Goal: Task Accomplishment & Management: Manage account settings

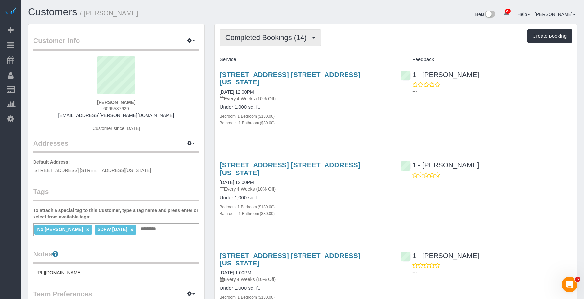
drag, startPoint x: 256, startPoint y: 37, endPoint x: 254, endPoint y: 47, distance: 10.0
click at [256, 38] on span "Completed Bookings (14)" at bounding box center [267, 37] width 85 height 8
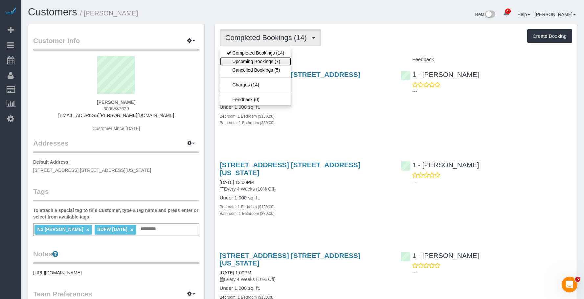
click at [257, 61] on link "Upcoming Bookings (7)" at bounding box center [255, 61] width 71 height 9
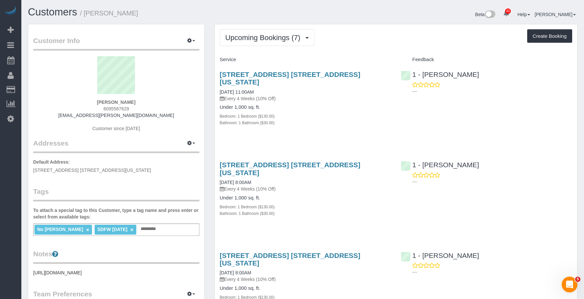
click at [319, 95] on div "2 Gold Street, Apt. 9g, New York, NY 10038 09/19/2025 11:00AM Every 4 Weeks (10…" at bounding box center [305, 102] width 181 height 74
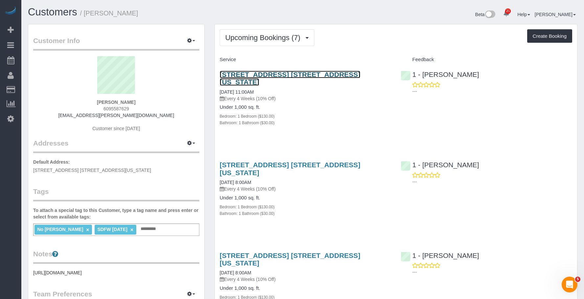
click at [319, 76] on link "[STREET_ADDRESS] [STREET_ADDRESS][US_STATE]" at bounding box center [290, 78] width 140 height 15
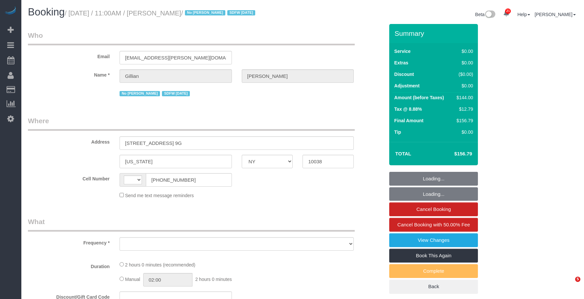
select select "NY"
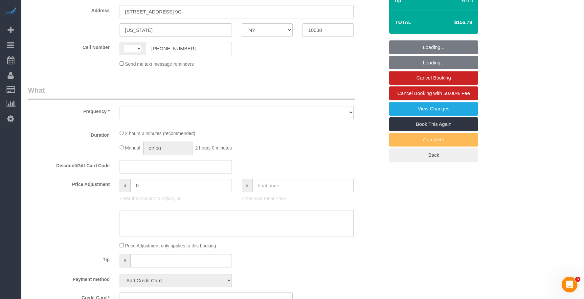
select select "string:[GEOGRAPHIC_DATA]"
select select "object:811"
select select "string:stripe-pm_1Q8Ror4VGloSiKo7tbY1DFa1"
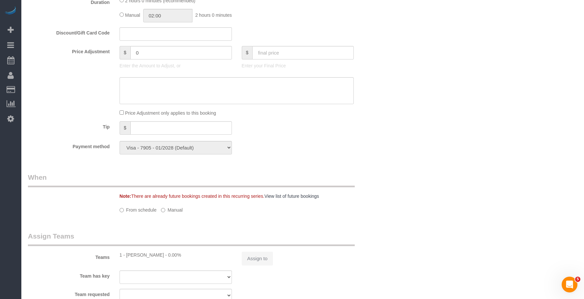
select select "object:821"
select select "spot1"
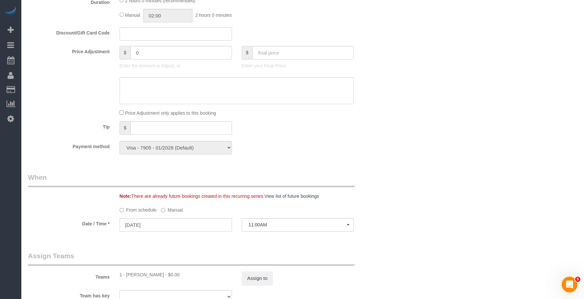
select select "1"
select select "number:58"
select select "number:74"
select select "number:15"
select select "number:6"
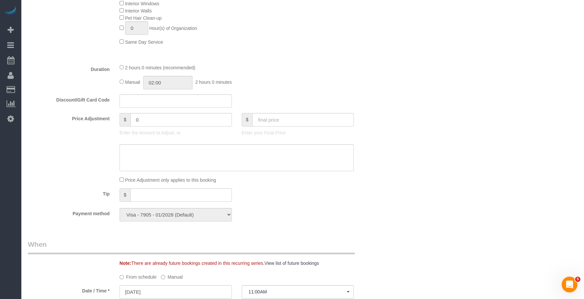
scroll to position [293, 0]
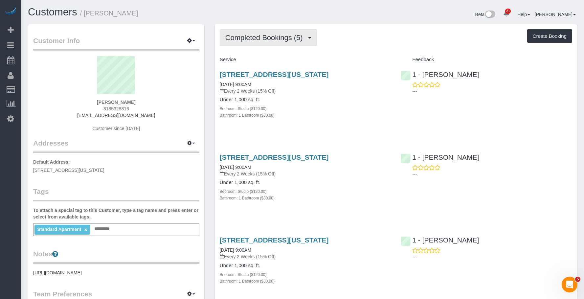
click at [264, 33] on button "Completed Bookings (5)" at bounding box center [268, 37] width 97 height 17
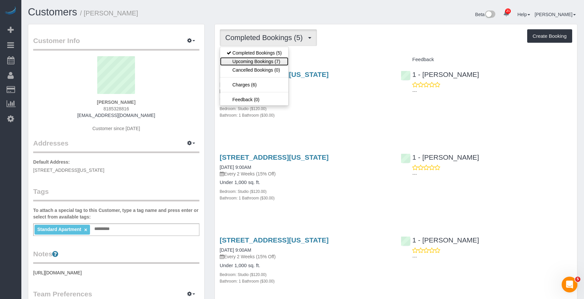
click at [255, 60] on link "Upcoming Bookings (7)" at bounding box center [254, 61] width 68 height 9
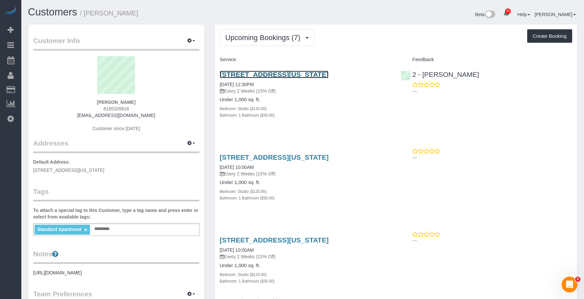
click at [328, 75] on link "10 Waterside Plaza, Apt 16c, New York, NY 10010" at bounding box center [274, 75] width 109 height 8
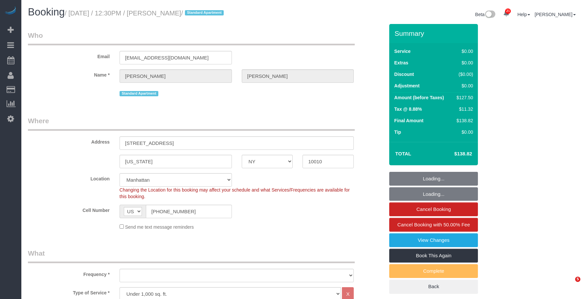
select select "NY"
select select "number:56"
select select "number:73"
select select "number:15"
select select "number:5"
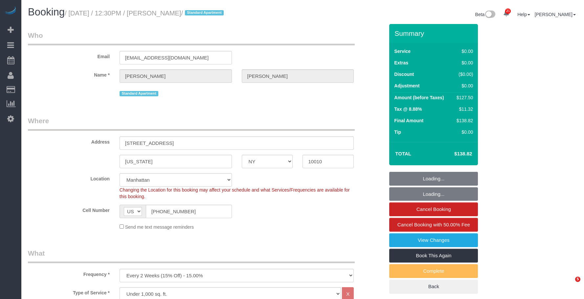
select select "object:1567"
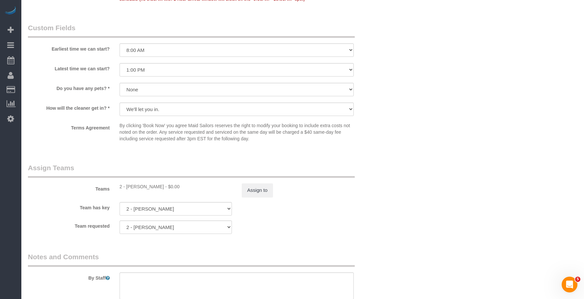
scroll to position [722, 0]
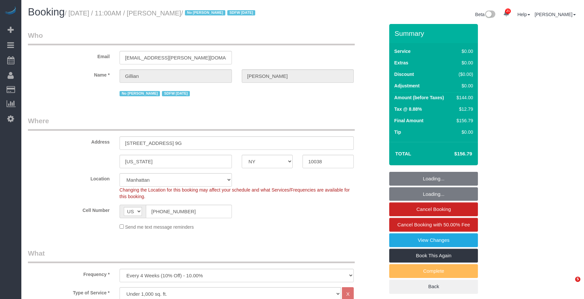
select select "NY"
select select "1"
select select "spot1"
select select "number:58"
select select "number:74"
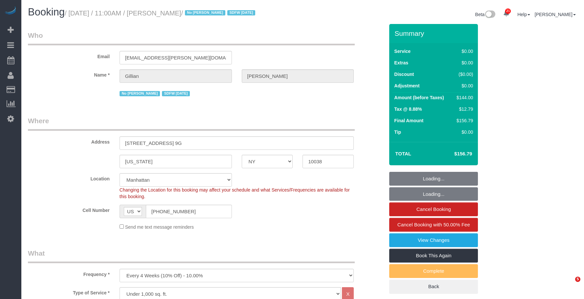
select select "number:15"
select select "number:6"
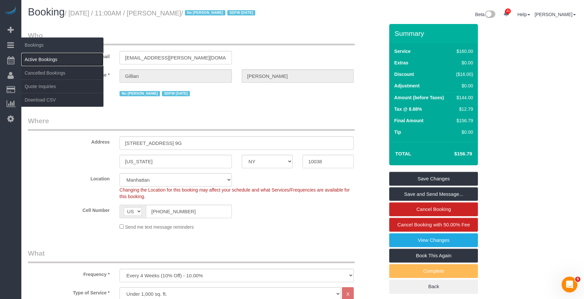
drag, startPoint x: 37, startPoint y: 55, endPoint x: 45, endPoint y: 53, distance: 7.9
click at [37, 55] on link "Active Bookings" at bounding box center [62, 59] width 82 height 13
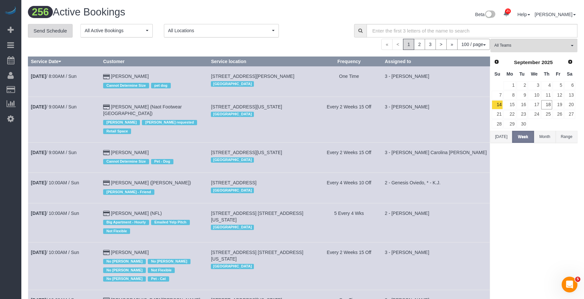
click at [58, 29] on link "Send Schedule" at bounding box center [50, 31] width 45 height 14
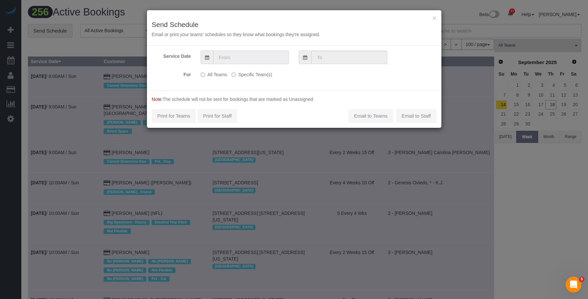
click at [227, 53] on input "text" at bounding box center [251, 57] width 76 height 13
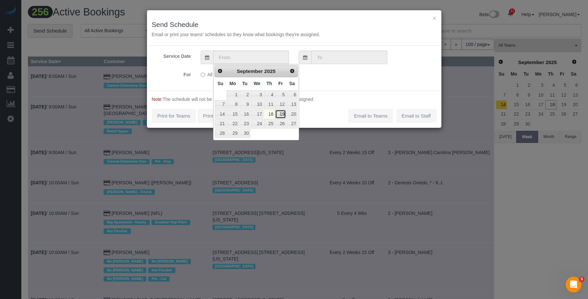
click at [281, 113] on link "19" at bounding box center [280, 114] width 11 height 9
type input "[DATE]"
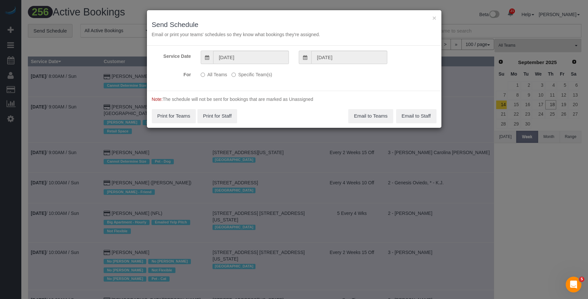
click at [255, 73] on label "Specific Team(s)" at bounding box center [252, 73] width 40 height 9
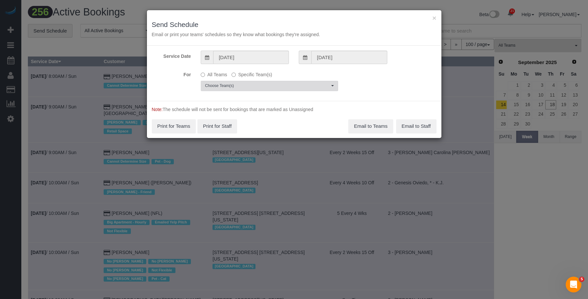
click at [313, 84] on span "Choose Team(s)" at bounding box center [267, 86] width 125 height 6
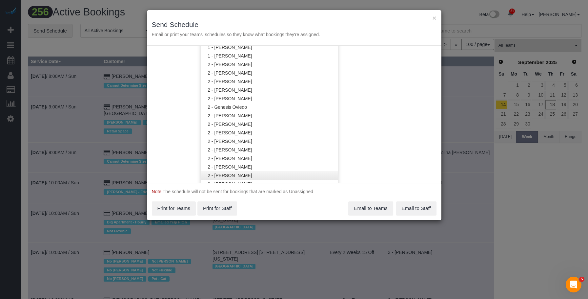
scroll to position [395, 0]
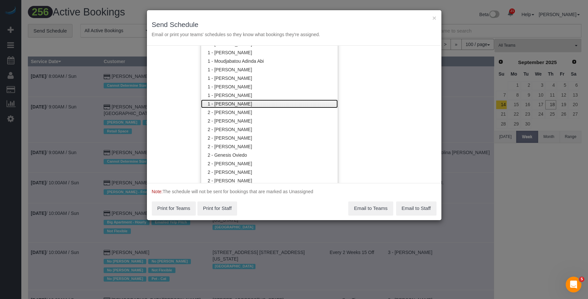
click at [231, 103] on link "1 - [PERSON_NAME]" at bounding box center [269, 103] width 137 height 9
click at [240, 20] on div "× Send Schedule Email or print your teams' schedules so they know what bookings…" at bounding box center [294, 27] width 295 height 35
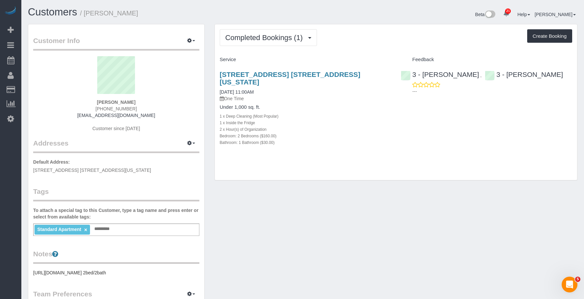
click at [326, 104] on div "Under 1,000 sq. ft. 1 x Deep Cleaning (Most Popular) 1 x Inside the Fridge 2 x …" at bounding box center [305, 124] width 171 height 41
click at [255, 41] on span "Completed Bookings (1)" at bounding box center [265, 37] width 81 height 8
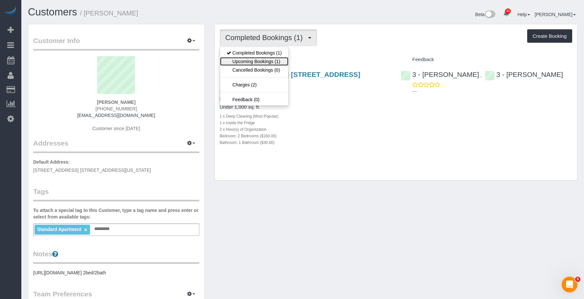
click at [248, 60] on link "Upcoming Bookings (1)" at bounding box center [254, 61] width 68 height 9
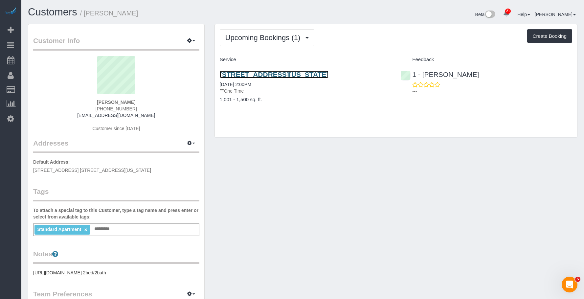
click at [310, 74] on link "[STREET_ADDRESS][US_STATE]" at bounding box center [274, 75] width 109 height 8
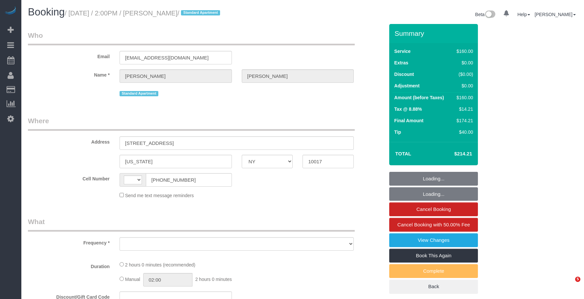
select select "NY"
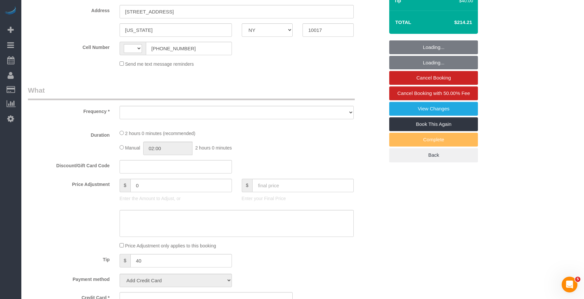
select select "string:[GEOGRAPHIC_DATA]"
select select "object:807"
select select "string:stripe-pm_1S8kUW4VGloSiKo76RFYt9Ma"
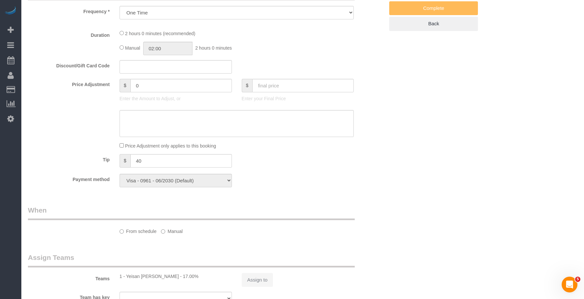
select select "object:813"
select select "spot1"
select select "number:58"
select select "number:73"
select select "number:15"
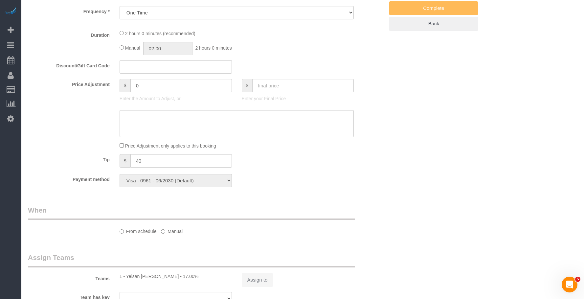
select select "number:5"
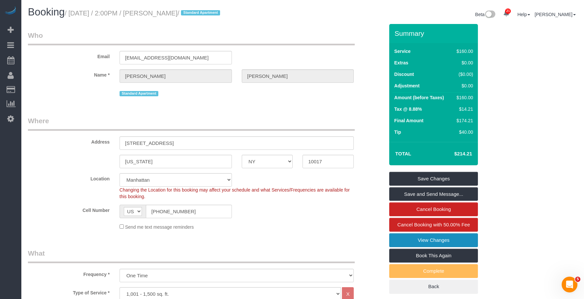
drag, startPoint x: 414, startPoint y: 240, endPoint x: 410, endPoint y: 238, distance: 5.1
click at [414, 240] on link "View Changes" at bounding box center [433, 240] width 89 height 14
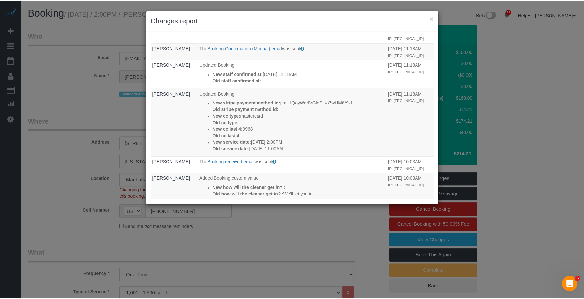
scroll to position [86, 0]
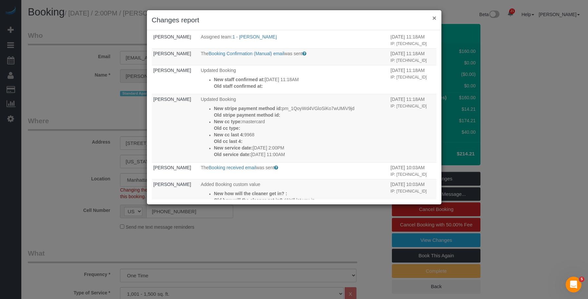
click at [436, 15] on button "×" at bounding box center [435, 17] width 4 height 7
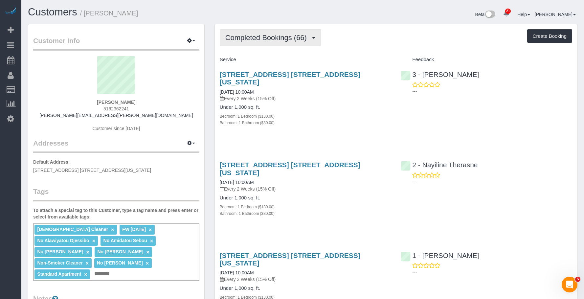
click at [265, 41] on span "Completed Bookings (66)" at bounding box center [267, 37] width 85 height 8
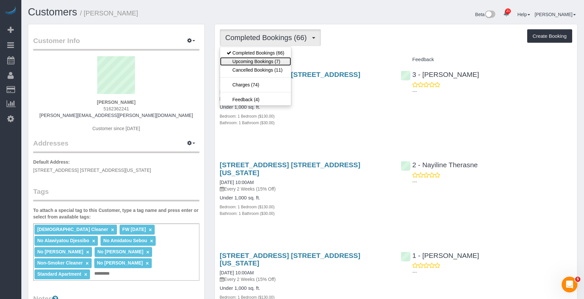
click at [258, 59] on link "Upcoming Bookings (7)" at bounding box center [255, 61] width 71 height 9
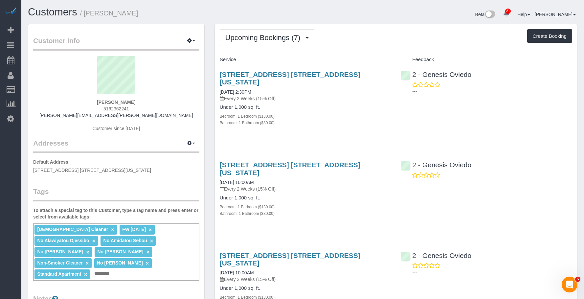
click at [297, 95] on p "Every 2 Weeks (15% Off)" at bounding box center [305, 98] width 171 height 7
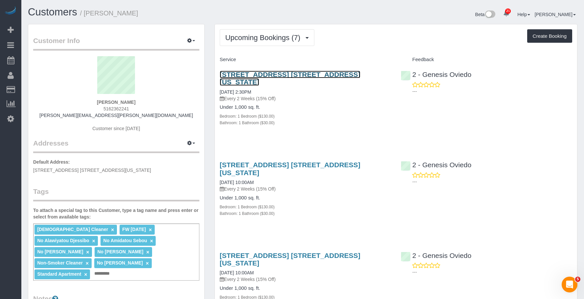
click at [305, 72] on link "[STREET_ADDRESS] [STREET_ADDRESS][US_STATE]" at bounding box center [290, 78] width 140 height 15
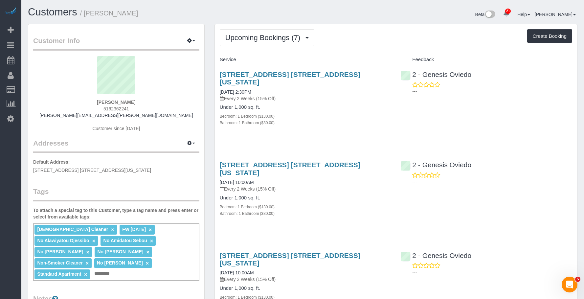
drag, startPoint x: 37, startPoint y: 55, endPoint x: 89, endPoint y: 26, distance: 59.1
click at [38, 55] on link "Active Bookings" at bounding box center [62, 59] width 82 height 13
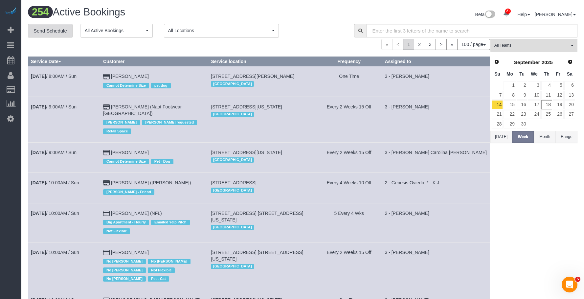
click at [58, 29] on link "Send Schedule" at bounding box center [50, 31] width 45 height 14
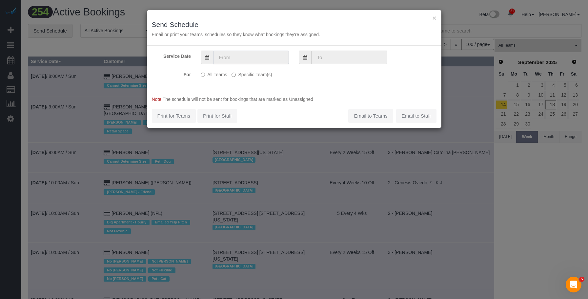
click at [234, 55] on input "text" at bounding box center [251, 57] width 76 height 13
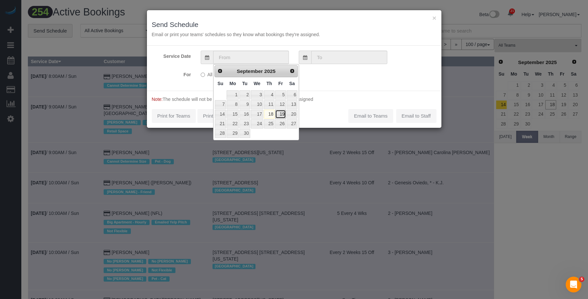
click at [283, 112] on link "19" at bounding box center [280, 114] width 11 height 9
type input "09/19/2025"
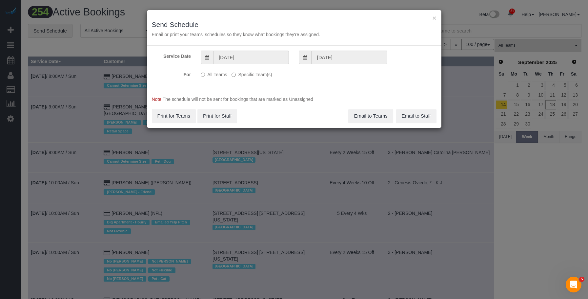
click at [265, 74] on label "Specific Team(s)" at bounding box center [252, 73] width 40 height 9
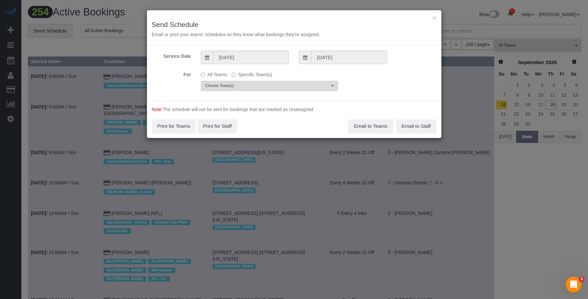
click at [309, 84] on span "Choose Team(s)" at bounding box center [267, 86] width 125 height 6
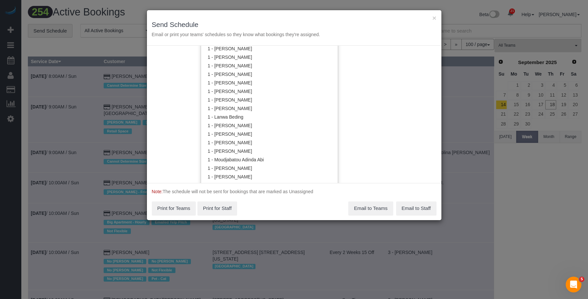
scroll to position [198, 0]
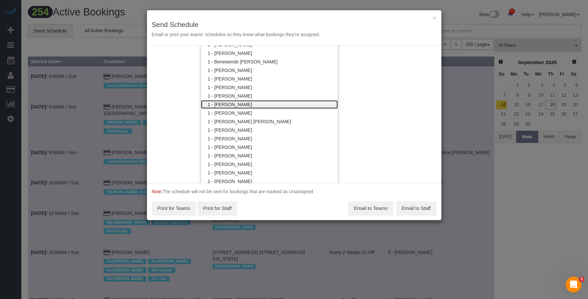
click at [259, 103] on link "1 - [PERSON_NAME]" at bounding box center [269, 104] width 137 height 9
click at [276, 22] on h3 "Send Schedule" at bounding box center [294, 25] width 285 height 8
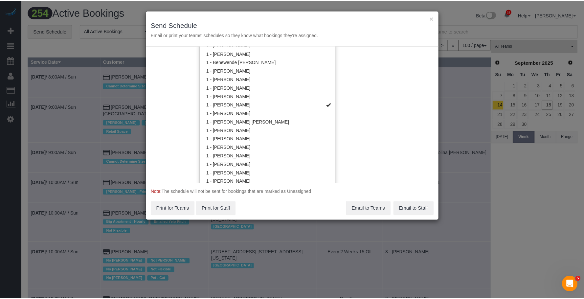
scroll to position [0, 0]
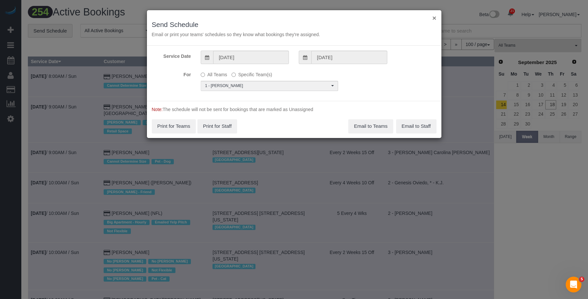
click at [434, 17] on button "×" at bounding box center [435, 17] width 4 height 7
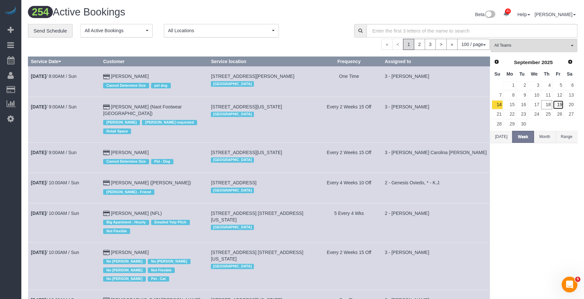
click at [557, 101] on link "19" at bounding box center [557, 104] width 11 height 9
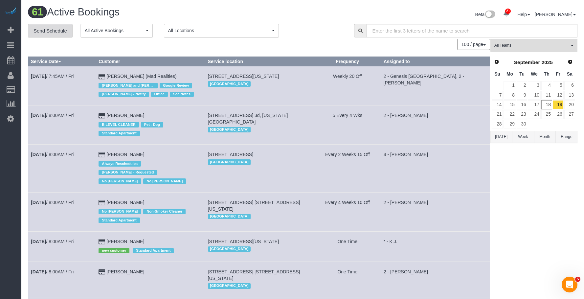
click at [50, 28] on link "Send Schedule" at bounding box center [50, 31] width 45 height 14
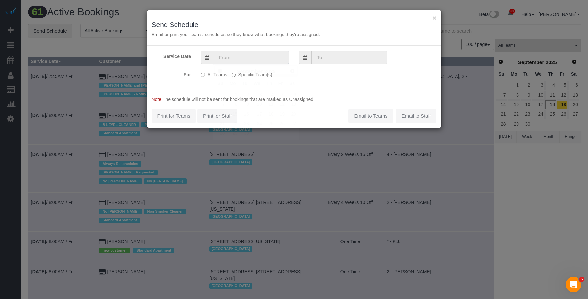
click at [252, 54] on input "text" at bounding box center [251, 57] width 76 height 13
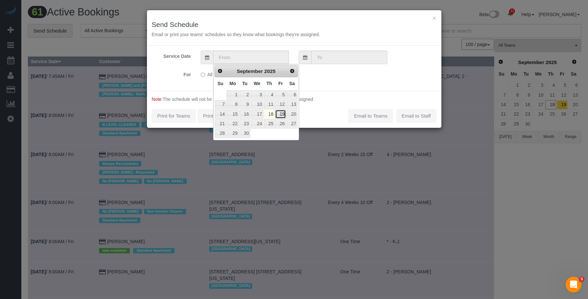
click at [282, 114] on link "19" at bounding box center [280, 114] width 11 height 9
type input "[DATE]"
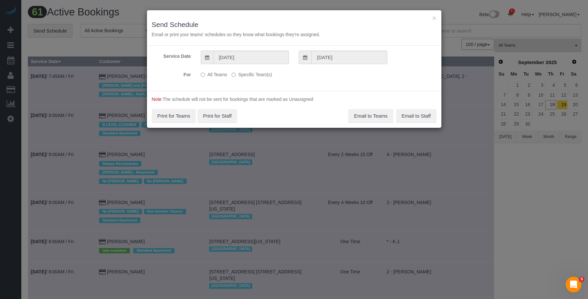
click at [265, 77] on label "Specific Team(s)" at bounding box center [252, 73] width 40 height 9
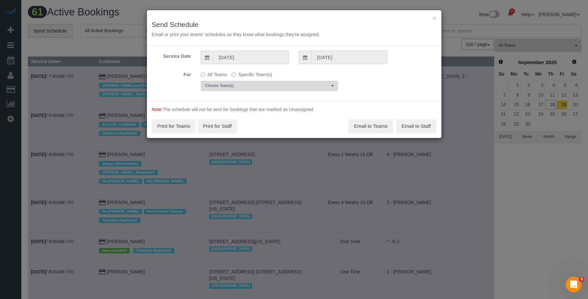
click at [280, 81] on button "Choose Team(s)" at bounding box center [270, 86] width 138 height 10
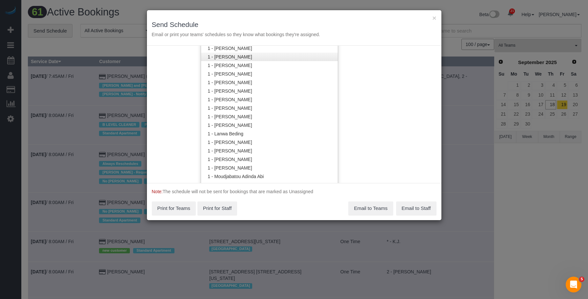
scroll to position [264, 0]
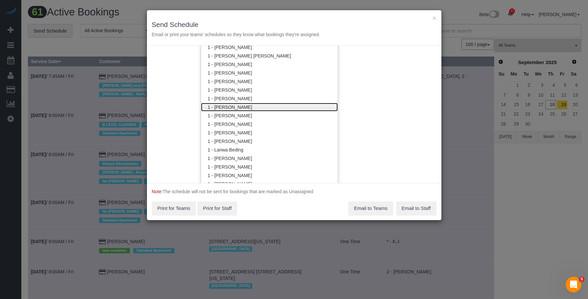
click at [248, 106] on link "1 - [PERSON_NAME]" at bounding box center [269, 107] width 137 height 9
click at [265, 20] on div "× Send Schedule Email or print your teams' schedules so they know what bookings…" at bounding box center [294, 27] width 295 height 35
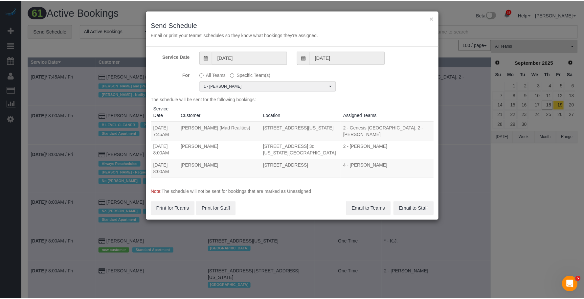
scroll to position [0, 0]
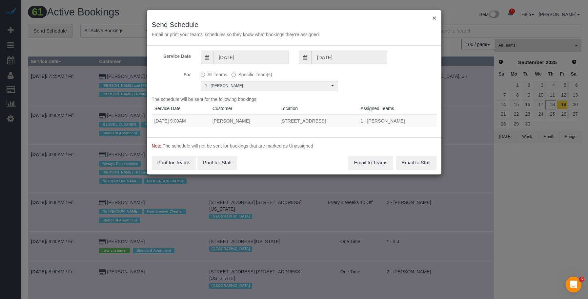
click at [434, 18] on button "×" at bounding box center [435, 17] width 4 height 7
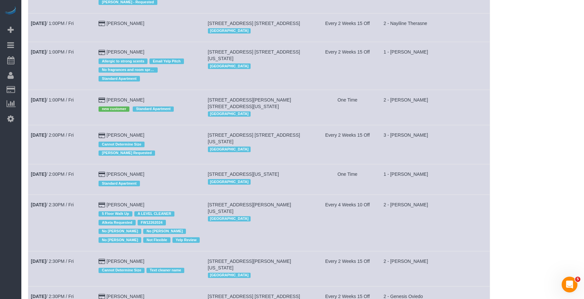
scroll to position [1805, 0]
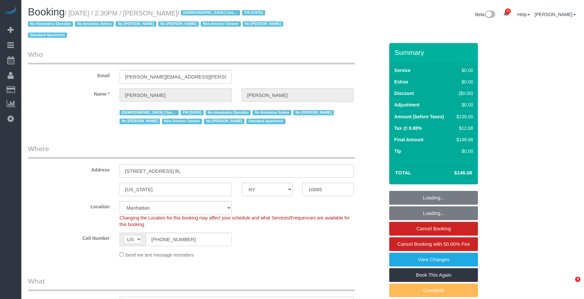
select select "NY"
select select "1"
select select "number:89"
select select "number:90"
select select "number:15"
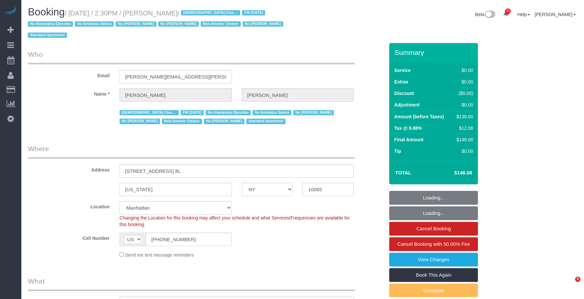
select select "number:5"
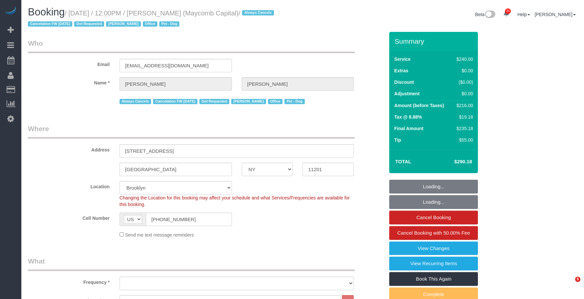
select select "NY"
select select "180"
select select "spot1"
select select "number:89"
select select "number:90"
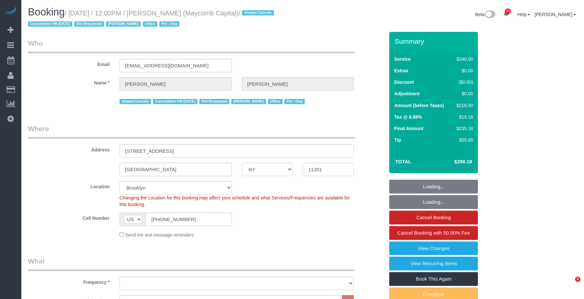
select select "number:15"
select select "number:5"
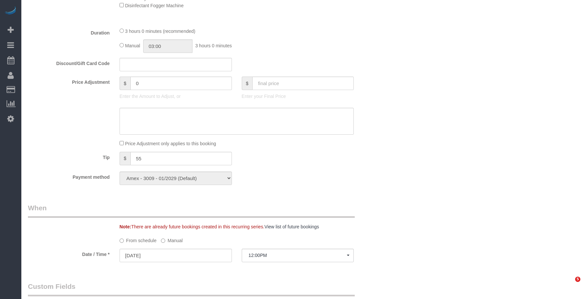
select select "spot50"
select select "object:1490"
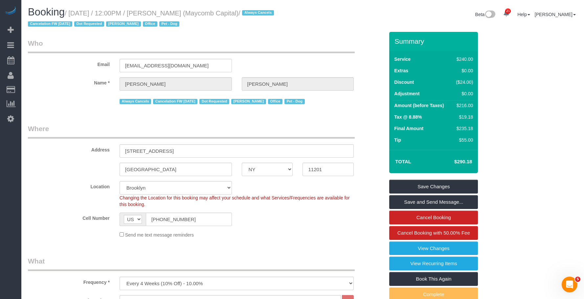
click at [270, 38] on legend "Who" at bounding box center [191, 45] width 327 height 15
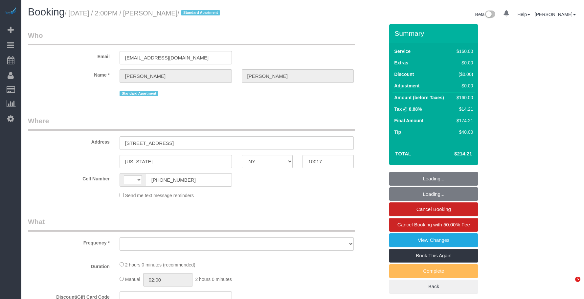
select select "NY"
select select "string:[GEOGRAPHIC_DATA]"
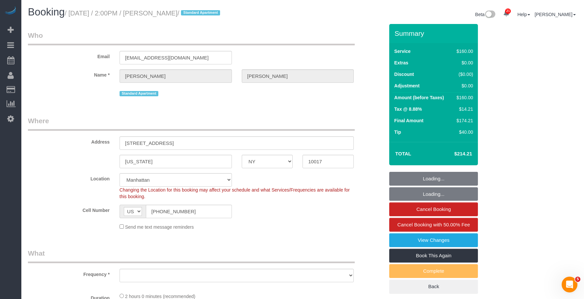
select select "object:809"
select select "string:stripe-pm_1S8kUW4VGloSiKo76RFYt9Ma"
select select "spot1"
select select "number:58"
select select "number:73"
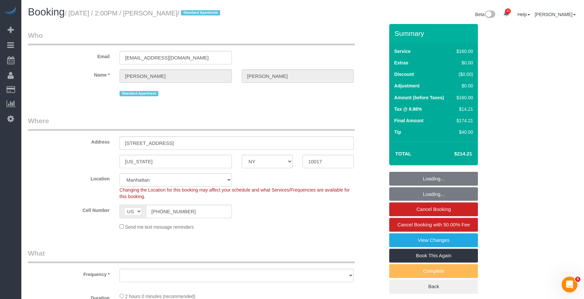
select select "number:15"
select select "number:5"
select select "object:1497"
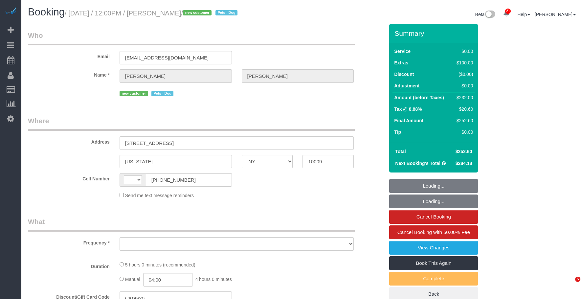
select select "NY"
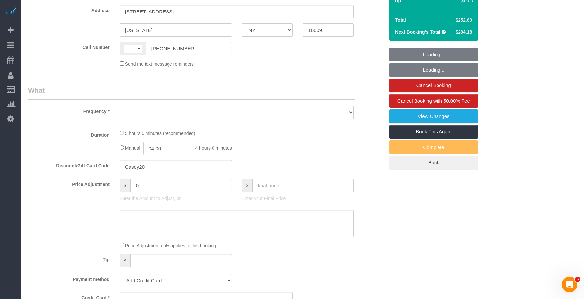
select select "string:[GEOGRAPHIC_DATA]"
select select "object:808"
select select "string:stripe-pm_1S8pGz4VGloSiKo7pHFTydOZ"
select select "1"
select select "2"
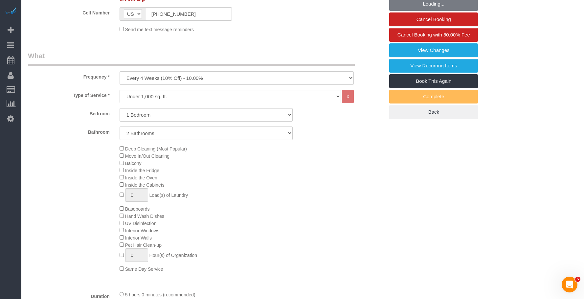
select select "number:89"
select select "number:75"
select select "number:13"
select select "number:5"
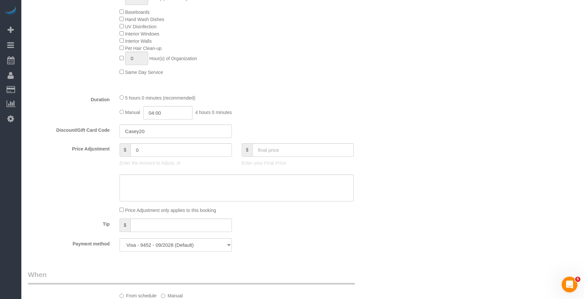
select select "object:1515"
select select "spot1"
select select "1"
select select "2"
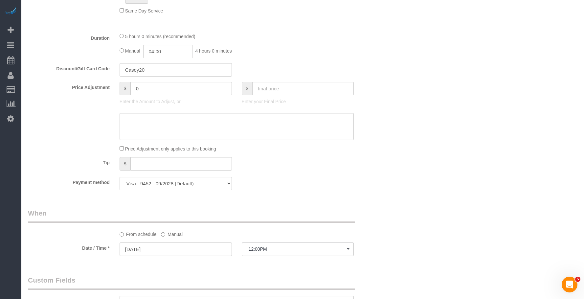
scroll to position [525, 0]
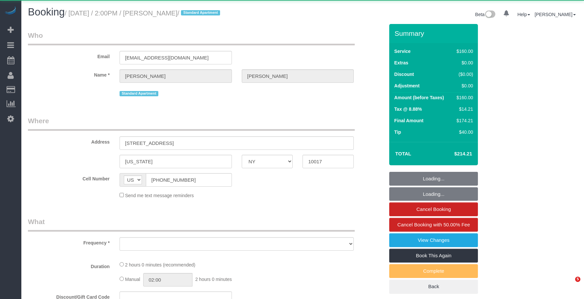
select select "NY"
select select "string:stripe-pm_1S8kUW4VGloSiKo76RFYt9Ma"
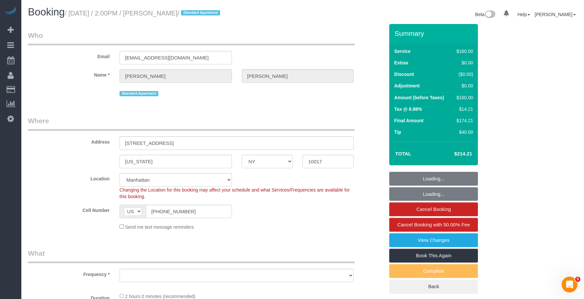
click at [214, 14] on small "/ [DATE] / 2:00PM / [PERSON_NAME] / Standard Apartment" at bounding box center [143, 13] width 157 height 7
select select "object:1347"
select select "number:58"
select select "number:73"
select select "number:15"
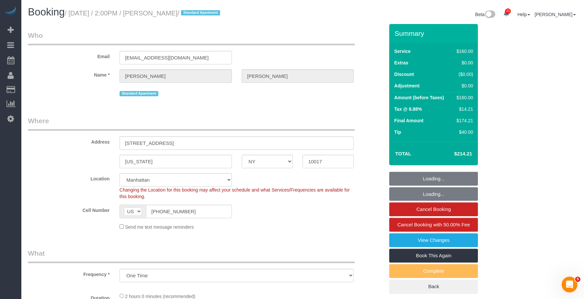
select select "number:5"
select select "spot1"
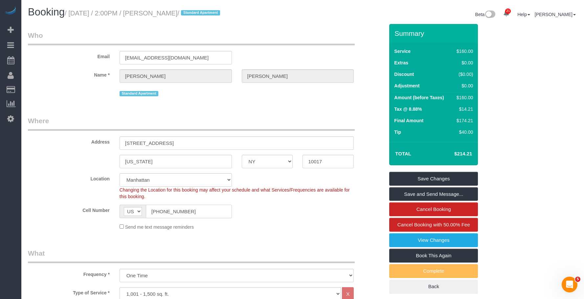
drag, startPoint x: 195, startPoint y: 212, endPoint x: 90, endPoint y: 194, distance: 106.8
click at [74, 208] on div "Cell Number AF AL DZ AD AO AI AQ AG AR AM AW AU AT AZ BS BH BD BB BY BE BZ BJ B…" at bounding box center [206, 210] width 366 height 13
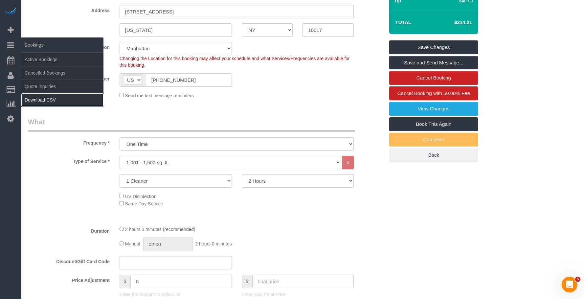
click at [42, 100] on link "Download CSV" at bounding box center [62, 99] width 82 height 13
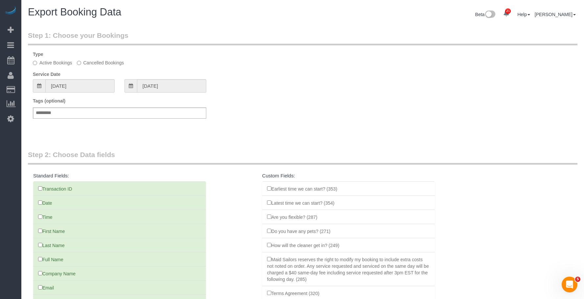
drag, startPoint x: 51, startPoint y: 74, endPoint x: 59, endPoint y: 78, distance: 9.2
click at [53, 75] on label "Service Date" at bounding box center [47, 74] width 28 height 7
click at [78, 84] on input "[DATE]" at bounding box center [79, 85] width 69 height 13
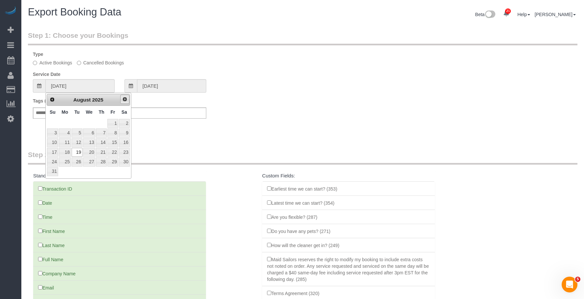
click at [125, 99] on span "Next" at bounding box center [124, 98] width 5 height 5
click at [103, 142] on link "18" at bounding box center [101, 142] width 11 height 9
type input "[DATE]"
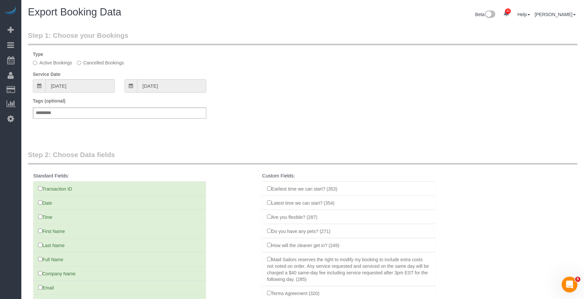
click at [183, 87] on input "[DATE]" at bounding box center [171, 85] width 69 height 13
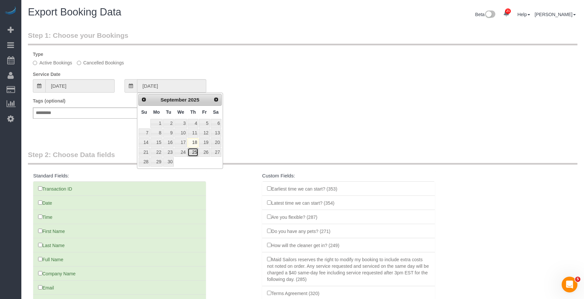
click at [193, 152] on link "25" at bounding box center [192, 152] width 11 height 9
type input "[DATE]"
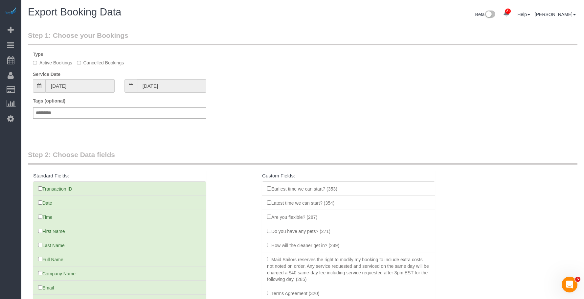
click at [271, 124] on div "Tags (optional) Add a tag" at bounding box center [302, 111] width 549 height 28
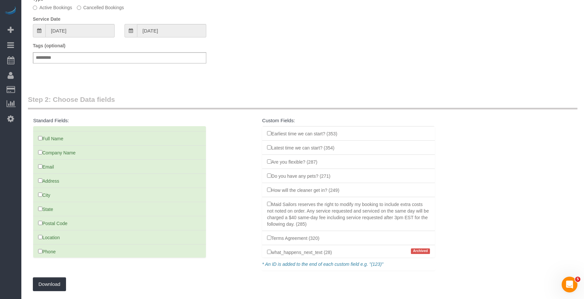
scroll to position [66, 0]
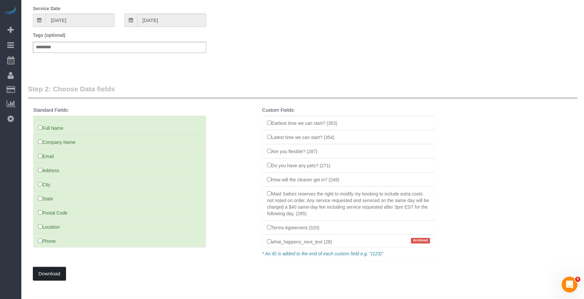
click at [47, 272] on button "Download" at bounding box center [49, 273] width 33 height 14
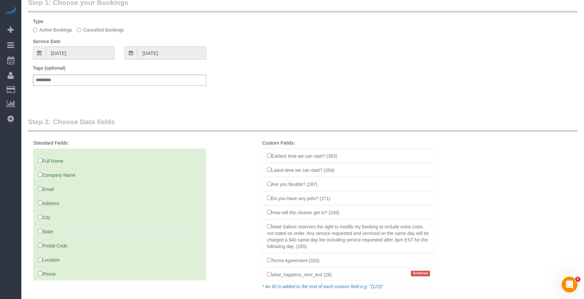
click at [307, 90] on div "Tags (optional) Add a tag" at bounding box center [302, 79] width 549 height 28
click at [255, 87] on div "Tags (optional) Add a tag" at bounding box center [302, 79] width 549 height 28
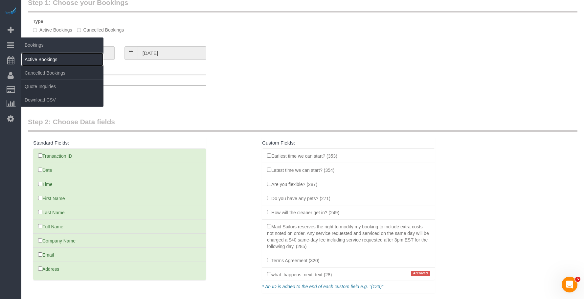
click at [38, 59] on link "Active Bookings" at bounding box center [62, 59] width 82 height 13
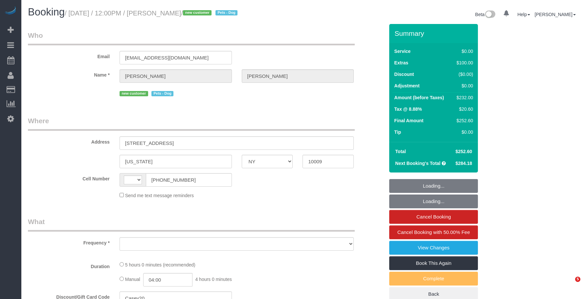
select select "NY"
select select "number:89"
select select "number:75"
select select "number:13"
select select "number:5"
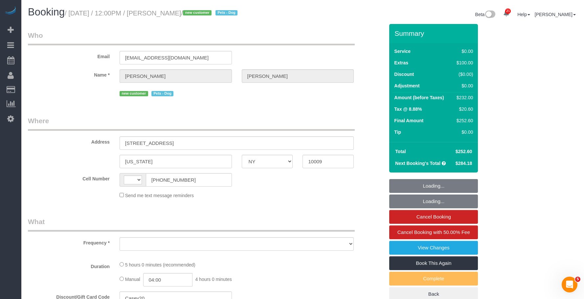
select select "string:[GEOGRAPHIC_DATA]"
select select "object:953"
select select "string:stripe-pm_1S8pGz4VGloSiKo7pHFTydOZ"
select select "1"
select select "2"
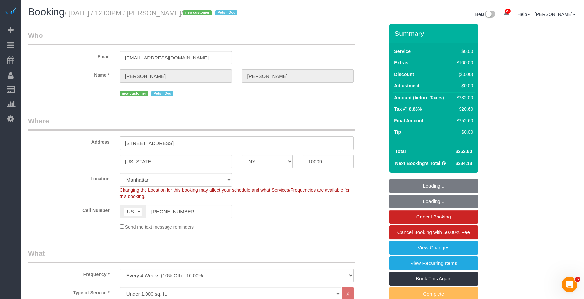
select select "object:1520"
select select "spot1"
select select "1"
select select "2"
